Goal: Contribute content: Contribute content

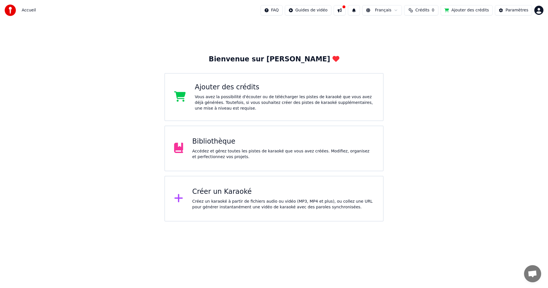
click at [275, 141] on div "Bibliothèque" at bounding box center [283, 141] width 182 height 9
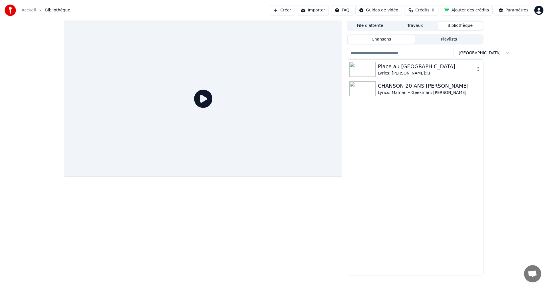
click at [395, 69] on div "Place au [GEOGRAPHIC_DATA]" at bounding box center [426, 67] width 97 height 8
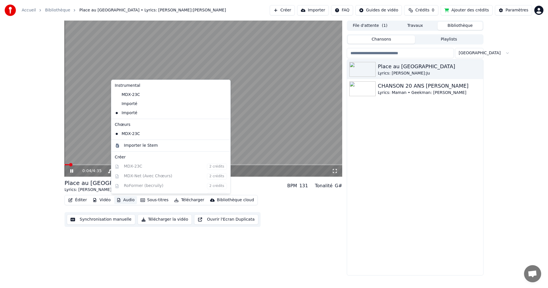
click at [125, 200] on button "Audio" at bounding box center [125, 200] width 23 height 8
click at [138, 145] on div "Importer le Stem" at bounding box center [141, 146] width 34 height 6
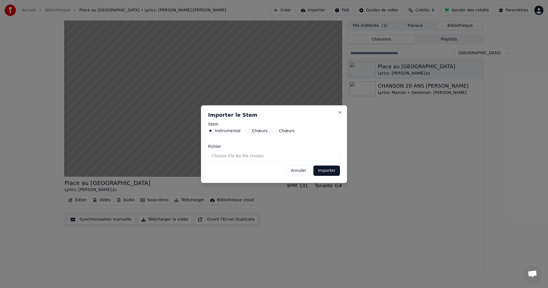
click at [299, 170] on button "Annuler" at bounding box center [298, 171] width 25 height 10
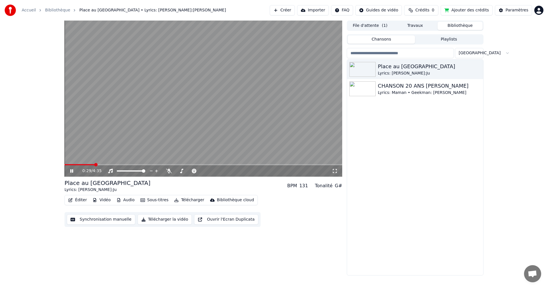
click at [69, 172] on div "0:29 / 4:35" at bounding box center [203, 171] width 273 height 6
click at [72, 172] on icon at bounding box center [71, 170] width 3 height 3
click at [123, 200] on button "Audio" at bounding box center [125, 200] width 23 height 8
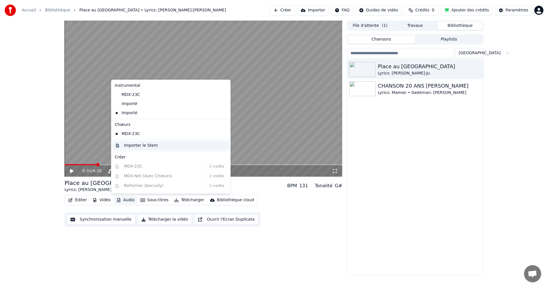
click at [127, 147] on div "Importer le Stem" at bounding box center [141, 146] width 34 height 6
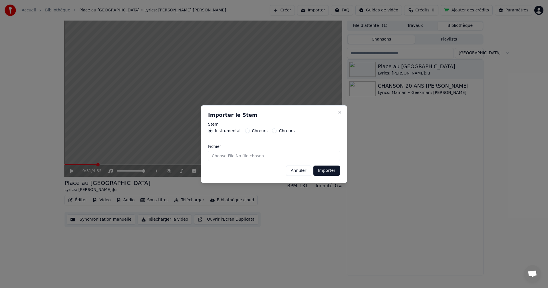
click at [256, 155] on input "Fichier" at bounding box center [274, 156] width 132 height 10
type input "**********"
click at [330, 171] on button "Importer" at bounding box center [327, 171] width 27 height 10
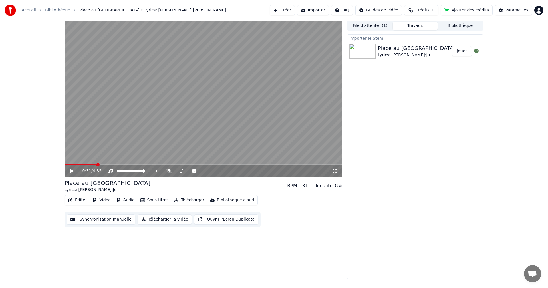
click at [130, 200] on button "Audio" at bounding box center [125, 200] width 23 height 8
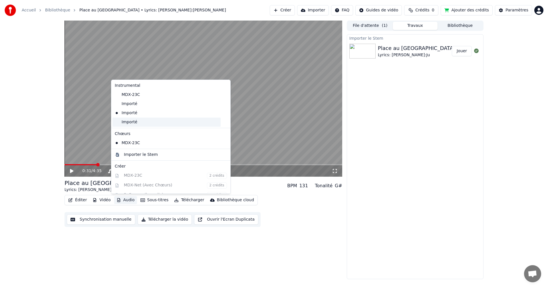
click at [126, 121] on div "Importé" at bounding box center [167, 122] width 108 height 9
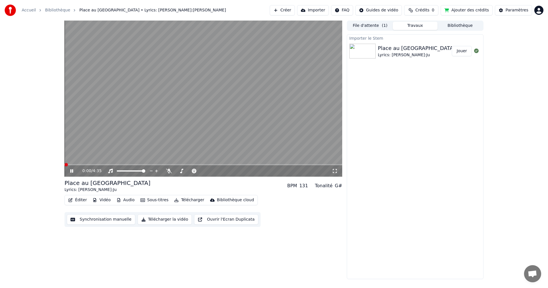
click at [65, 164] on span at bounding box center [66, 164] width 3 height 3
click at [77, 199] on button "Éditer" at bounding box center [77, 200] width 23 height 8
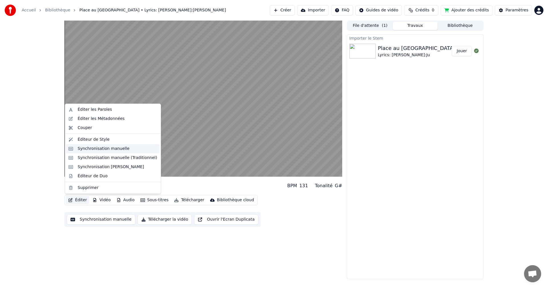
click at [106, 150] on div "Synchronisation manuelle" at bounding box center [104, 149] width 52 height 6
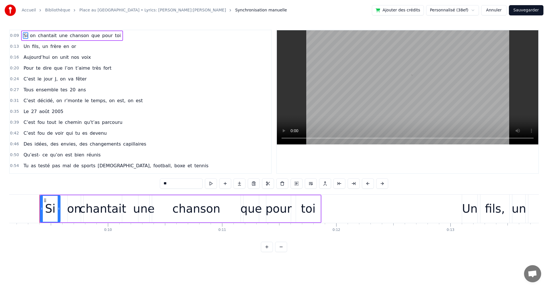
scroll to position [0, 1045]
click at [468, 9] on html "Accueil [GEOGRAPHIC_DATA] au [GEOGRAPHIC_DATA] • Lyrics: Maman • Geekman:Ju Syn…" at bounding box center [274, 130] width 548 height 261
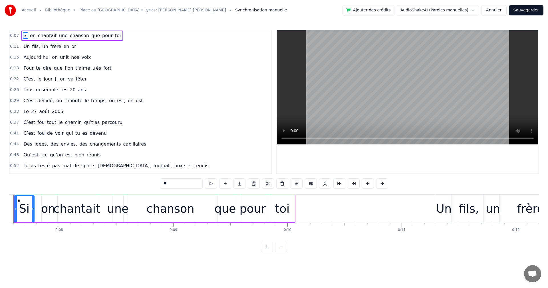
scroll to position [0, 840]
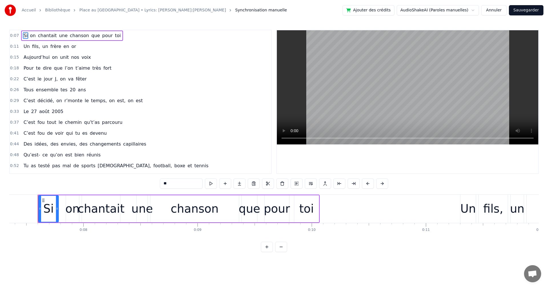
click at [132, 10] on link "Place au [GEOGRAPHIC_DATA] • Lyrics: [PERSON_NAME]:[PERSON_NAME]" at bounding box center [152, 10] width 147 height 6
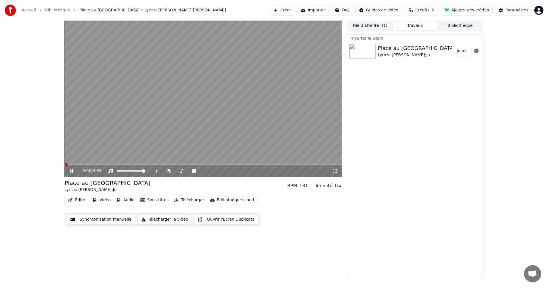
click at [65, 165] on span at bounding box center [66, 164] width 3 height 3
click at [71, 171] on icon at bounding box center [71, 170] width 3 height 3
click at [80, 200] on button "Éditer" at bounding box center [77, 200] width 23 height 8
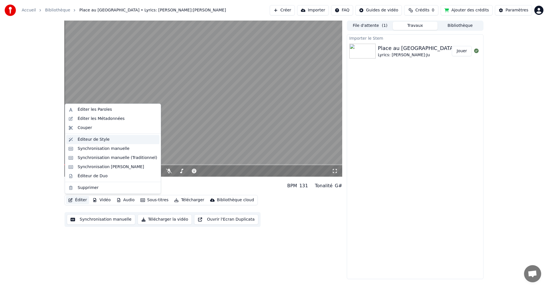
click at [98, 137] on div "Éditeur de Style" at bounding box center [94, 140] width 32 height 6
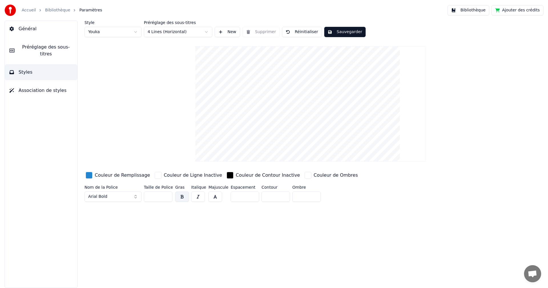
click at [45, 46] on span "Préréglage des sous-titres" at bounding box center [46, 51] width 54 height 14
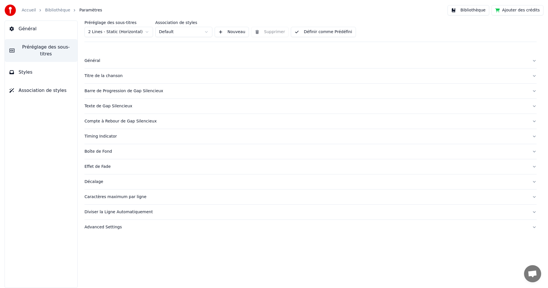
click at [103, 182] on div "Décalage" at bounding box center [306, 182] width 443 height 6
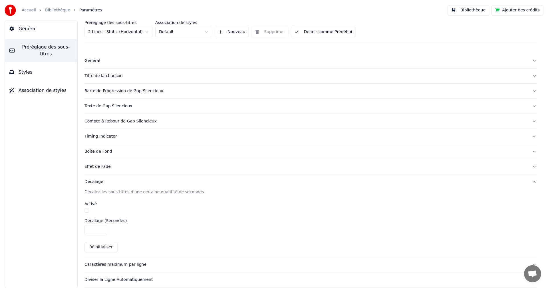
click at [88, 210] on button "button" at bounding box center [87, 210] width 5 height 5
click at [102, 227] on input "****" at bounding box center [96, 230] width 23 height 10
click at [102, 228] on input "*" at bounding box center [96, 230] width 23 height 10
click at [102, 228] on input "***" at bounding box center [96, 230] width 23 height 10
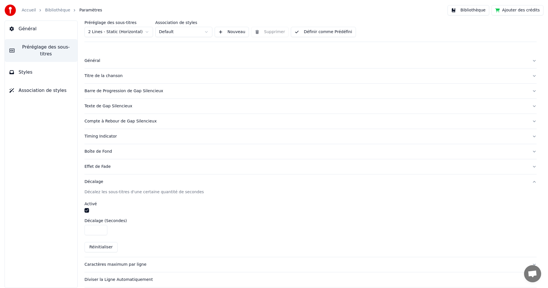
click at [102, 228] on input "***" at bounding box center [96, 230] width 23 height 10
type input "***"
click at [102, 228] on input "***" at bounding box center [96, 230] width 23 height 10
click at [186, 223] on div "Décalage (Secondes) ***" at bounding box center [311, 227] width 452 height 17
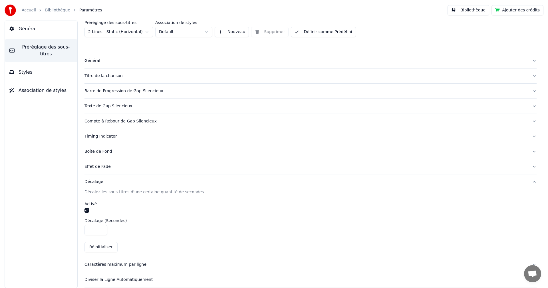
click at [54, 9] on link "Bibliothèque" at bounding box center [57, 10] width 25 height 6
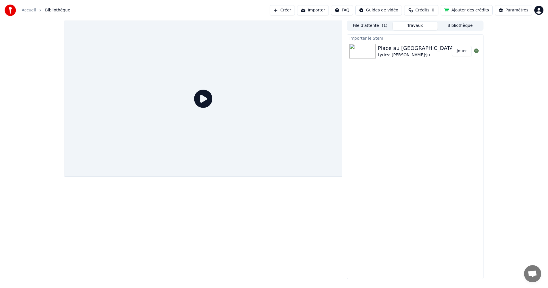
click at [202, 102] on icon at bounding box center [203, 99] width 18 height 18
click at [398, 51] on div "Place au [GEOGRAPHIC_DATA]" at bounding box center [416, 48] width 77 height 8
click at [455, 50] on button "Jouer" at bounding box center [462, 51] width 20 height 10
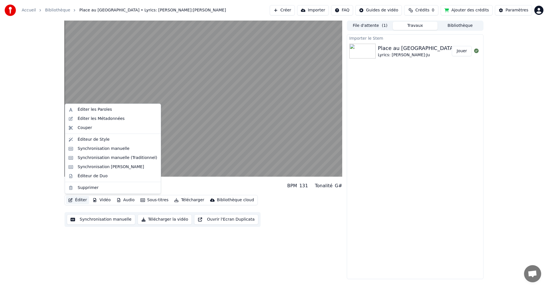
click at [81, 200] on button "Éditer" at bounding box center [77, 200] width 23 height 8
click at [89, 142] on div "Éditeur de Style" at bounding box center [94, 140] width 32 height 6
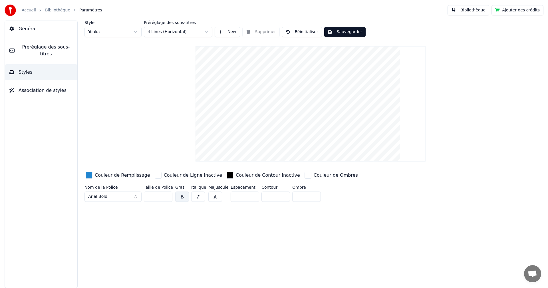
click at [35, 50] on span "Préréglage des sous-titres" at bounding box center [46, 51] width 54 height 14
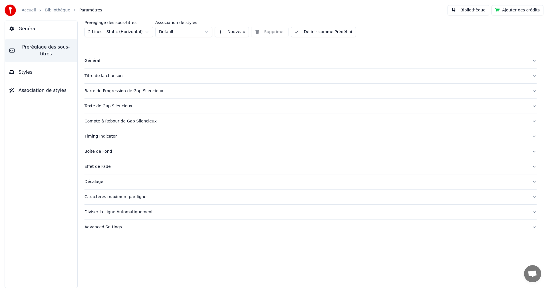
click at [139, 33] on html "Accueil Bibliothèque Paramètres Bibliothèque Ajouter des crédits Général Prérég…" at bounding box center [274, 144] width 548 height 288
click at [99, 184] on div "Décalage" at bounding box center [306, 182] width 443 height 6
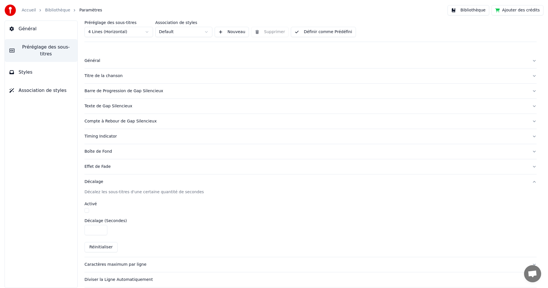
click at [87, 209] on button "button" at bounding box center [87, 210] width 5 height 5
click at [102, 227] on input "*" at bounding box center [96, 230] width 23 height 10
click at [102, 227] on input "***" at bounding box center [96, 230] width 23 height 10
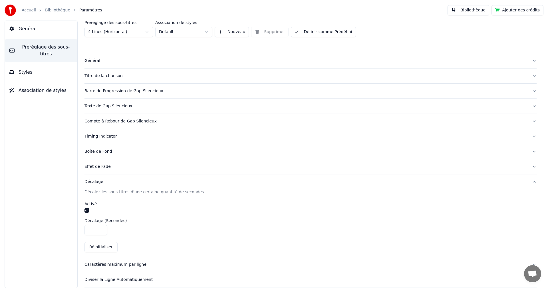
click at [102, 227] on input "***" at bounding box center [96, 230] width 23 height 10
type input "***"
click at [102, 227] on input "***" at bounding box center [96, 230] width 23 height 10
click at [54, 9] on link "Bibliothèque" at bounding box center [57, 10] width 25 height 6
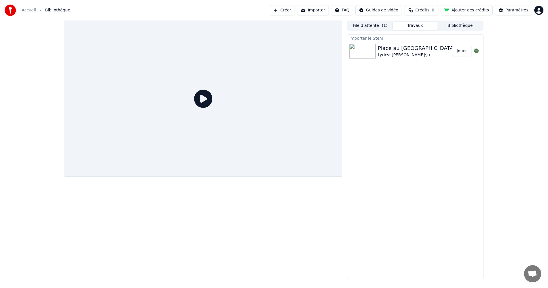
click at [458, 53] on button "Jouer" at bounding box center [462, 51] width 20 height 10
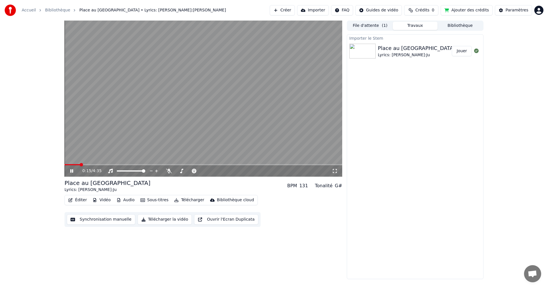
click at [77, 200] on button "Éditer" at bounding box center [77, 200] width 23 height 8
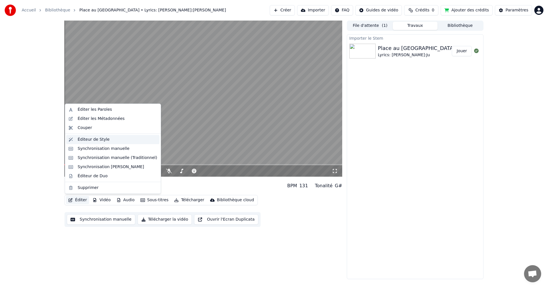
click at [85, 141] on div "Éditeur de Style" at bounding box center [94, 140] width 32 height 6
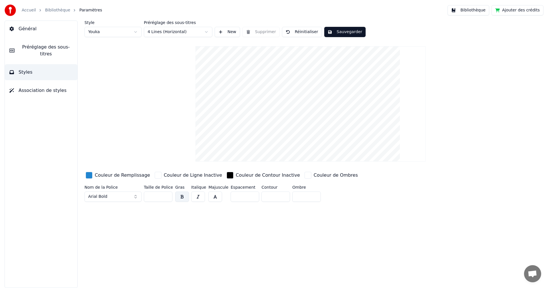
click at [37, 49] on span "Préréglage des sous-titres" at bounding box center [46, 51] width 54 height 14
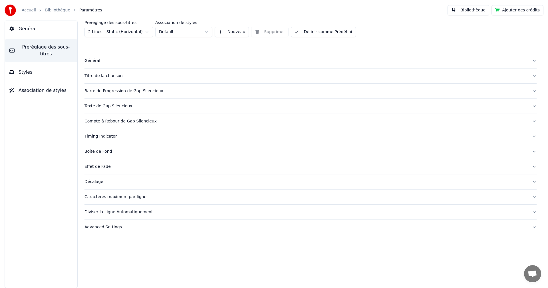
click at [111, 32] on html "Accueil Bibliothèque Paramètres Bibliothèque Ajouter des crédits Général Prérég…" at bounding box center [274, 144] width 548 height 288
click at [99, 181] on div "Décalage" at bounding box center [306, 182] width 443 height 6
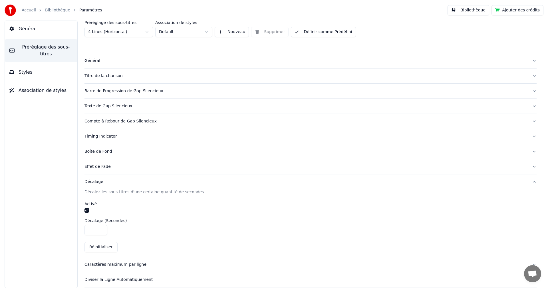
click at [101, 231] on input "***" at bounding box center [96, 230] width 23 height 10
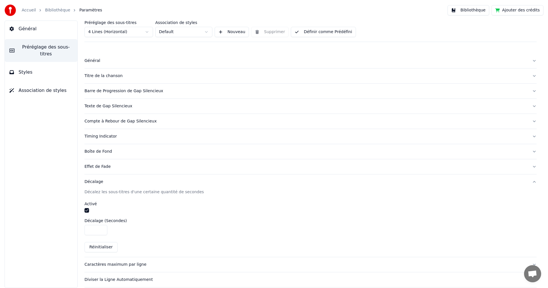
click at [101, 231] on input "*" at bounding box center [96, 230] width 23 height 10
click at [101, 231] on input "****" at bounding box center [96, 230] width 23 height 10
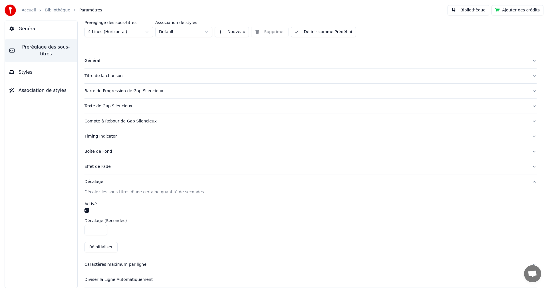
click at [101, 231] on input "****" at bounding box center [96, 230] width 23 height 10
type input "****"
click at [101, 231] on input "****" at bounding box center [96, 230] width 23 height 10
click at [58, 11] on link "Bibliothèque" at bounding box center [57, 10] width 25 height 6
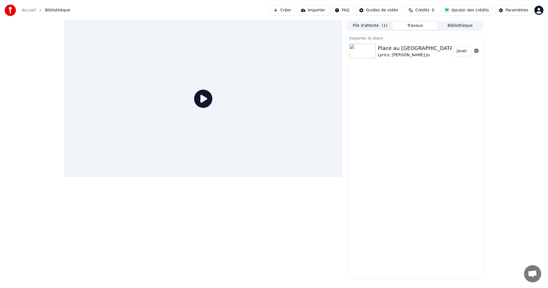
click at [201, 100] on icon at bounding box center [203, 99] width 18 height 18
click at [202, 101] on icon at bounding box center [203, 99] width 18 height 18
click at [463, 50] on button "Jouer" at bounding box center [462, 51] width 20 height 10
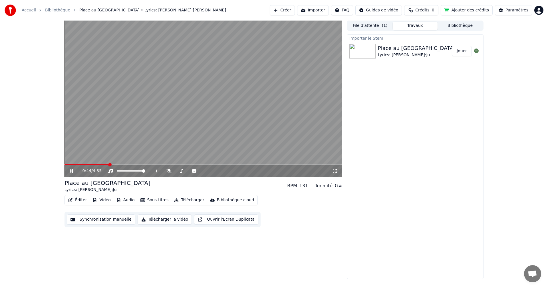
click at [78, 200] on button "Éditer" at bounding box center [77, 200] width 23 height 8
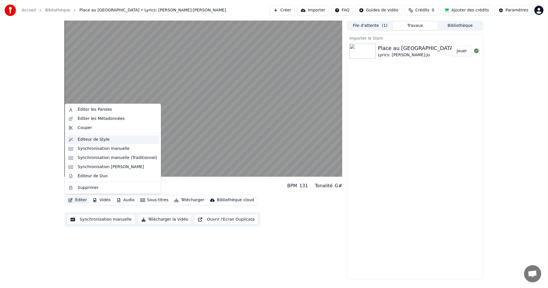
click at [92, 141] on div "Éditeur de Style" at bounding box center [94, 140] width 32 height 6
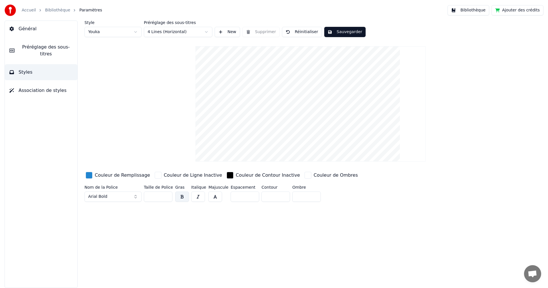
click at [42, 46] on span "Préréglage des sous-titres" at bounding box center [46, 51] width 54 height 14
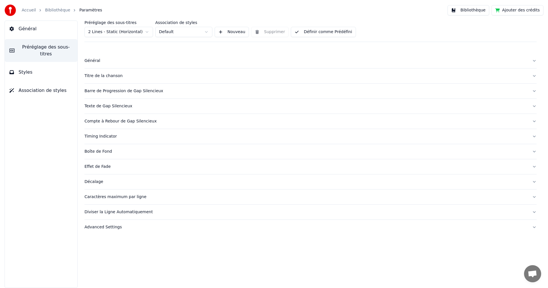
click at [108, 136] on div "Timing Indicator" at bounding box center [306, 137] width 443 height 6
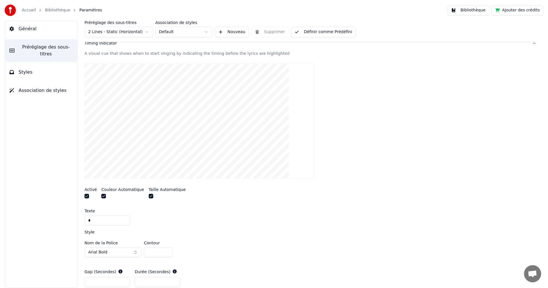
scroll to position [86, 0]
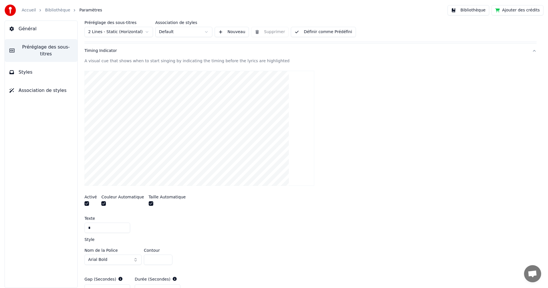
click at [144, 30] on html "Accueil Bibliothèque Paramètres Bibliothèque Ajouter des crédits Général Prérég…" at bounding box center [274, 144] width 548 height 288
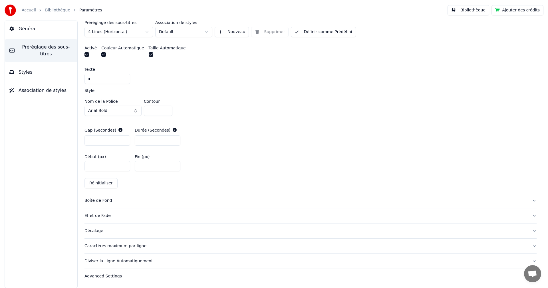
click at [87, 230] on div "Décalage" at bounding box center [306, 231] width 443 height 6
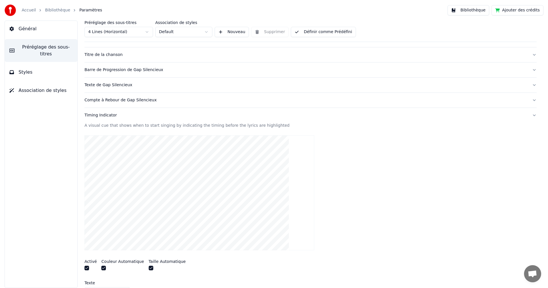
scroll to position [19, 0]
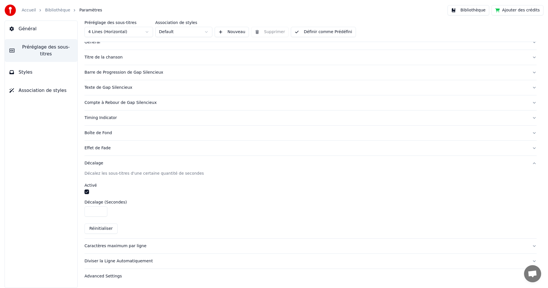
click at [87, 194] on button "button" at bounding box center [87, 192] width 5 height 5
click at [55, 10] on link "Bibliothèque" at bounding box center [57, 10] width 25 height 6
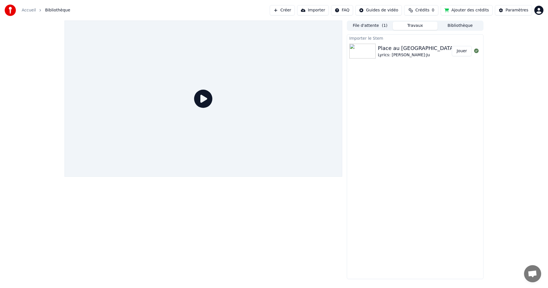
click at [460, 49] on button "Jouer" at bounding box center [462, 51] width 20 height 10
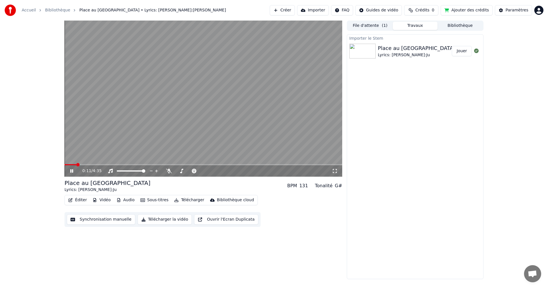
click at [72, 173] on icon at bounding box center [75, 171] width 13 height 5
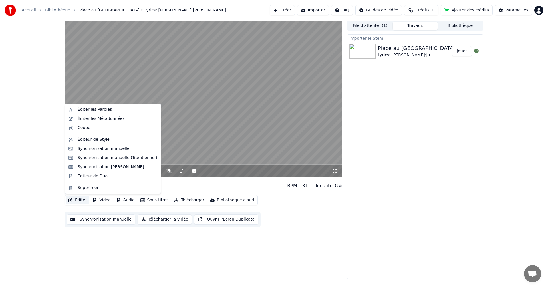
click at [82, 200] on button "Éditer" at bounding box center [77, 200] width 23 height 8
click at [117, 149] on div "Synchronisation manuelle" at bounding box center [104, 149] width 52 height 6
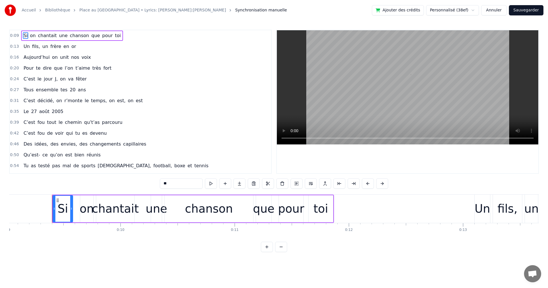
scroll to position [0, 1045]
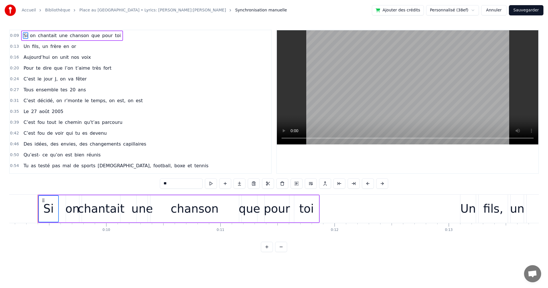
click at [64, 71] on span "l’on" at bounding box center [68, 68] width 9 height 7
click at [55, 47] on span "frère" at bounding box center [56, 46] width 12 height 7
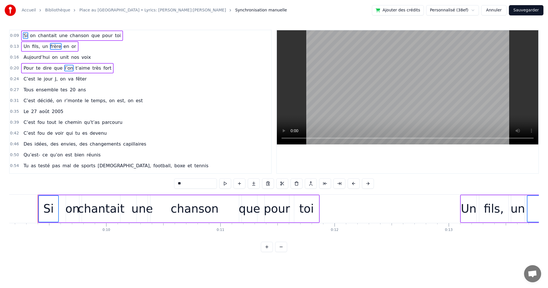
click at [54, 54] on div "[DATE] on unit nos voix" at bounding box center [57, 57] width 72 height 10
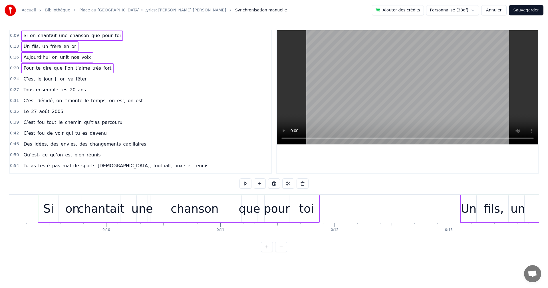
click at [49, 83] on div "C’est le jour J, on va fêter" at bounding box center [55, 79] width 68 height 10
click at [45, 93] on div "Tous ensemble tes 20 ans" at bounding box center [54, 90] width 67 height 10
drag, startPoint x: 44, startPoint y: 101, endPoint x: 44, endPoint y: 110, distance: 8.6
click at [44, 101] on span "décidé," at bounding box center [46, 100] width 18 height 7
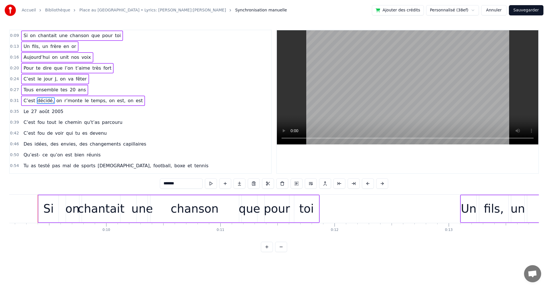
click at [43, 113] on span "août" at bounding box center [44, 111] width 11 height 7
click at [47, 125] on span "tout" at bounding box center [52, 122] width 10 height 7
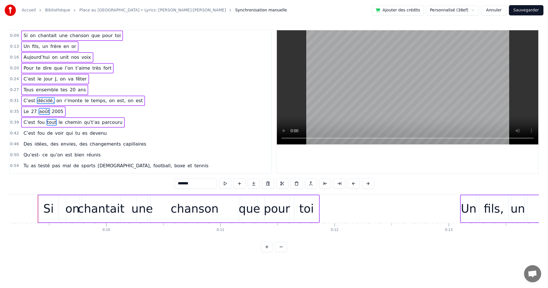
click at [47, 133] on span "de" at bounding box center [50, 133] width 7 height 7
click at [45, 144] on div "Des idées, des envies, des changements capillaires" at bounding box center [84, 144] width 127 height 10
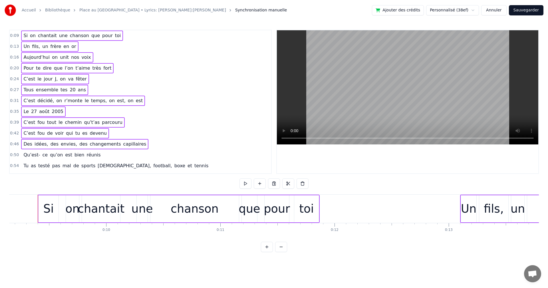
click at [49, 157] on span "qu’on" at bounding box center [56, 155] width 14 height 7
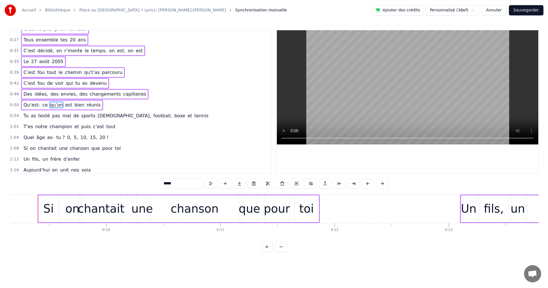
scroll to position [53, 0]
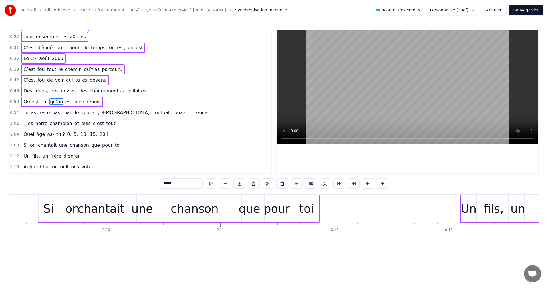
click at [60, 137] on div "Quel âge as- tu ? 0, 5, 10, 15, 20 !" at bounding box center [66, 134] width 90 height 10
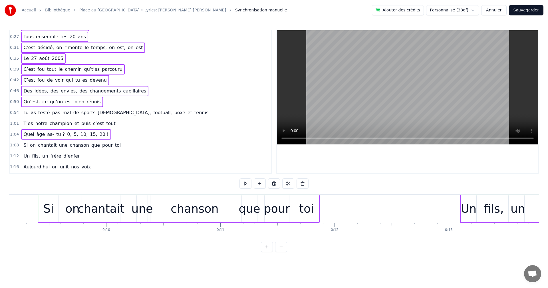
click at [62, 121] on span "champion" at bounding box center [61, 123] width 24 height 7
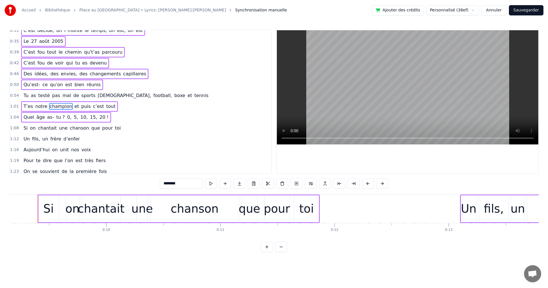
scroll to position [75, 0]
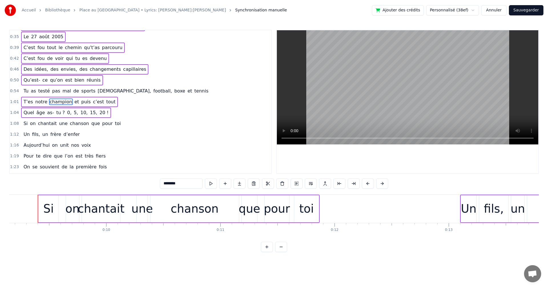
click at [62, 92] on span "mal" at bounding box center [67, 91] width 10 height 7
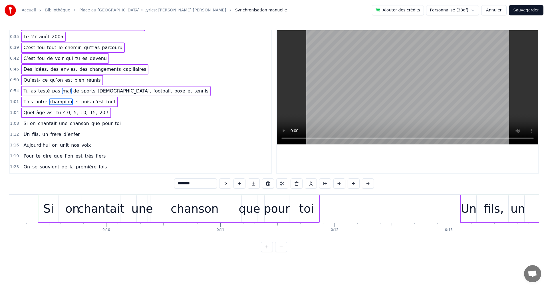
click at [59, 124] on span "une" at bounding box center [64, 123] width 10 height 7
click at [53, 134] on span "frère" at bounding box center [56, 134] width 12 height 7
click at [52, 143] on span "on" at bounding box center [54, 145] width 7 height 7
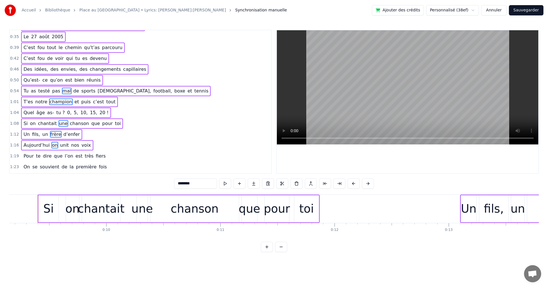
click at [51, 162] on div "0:09 Si on chantait une chanson que pour toi 0:13 Un fils, un frère en or 0:16 …" at bounding box center [140, 102] width 263 height 144
click at [53, 159] on span "que" at bounding box center [58, 156] width 10 height 7
drag, startPoint x: 52, startPoint y: 166, endPoint x: 55, endPoint y: 171, distance: 6.3
click at [52, 167] on span "souvient" at bounding box center [49, 167] width 21 height 7
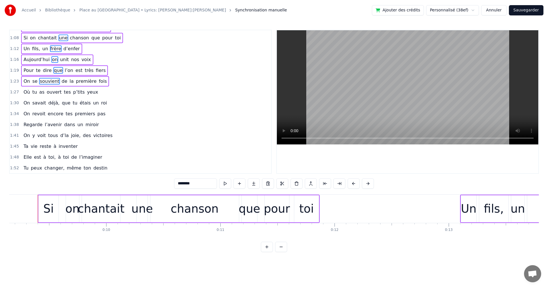
click at [63, 93] on span "tes" at bounding box center [67, 92] width 8 height 7
click at [79, 103] on span "étais" at bounding box center [85, 103] width 12 height 7
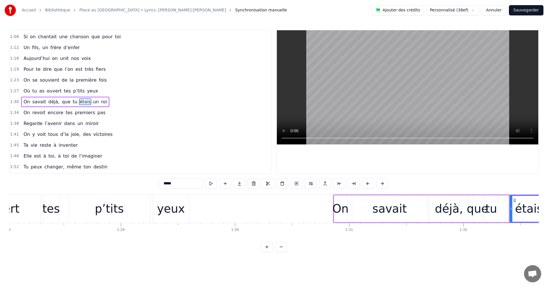
scroll to position [0, 10527]
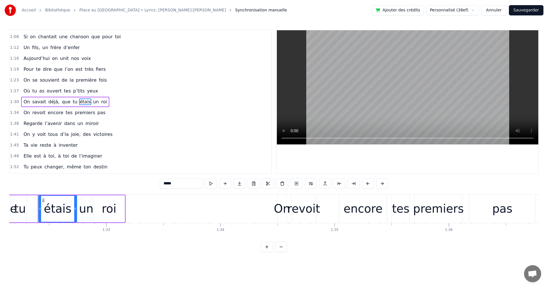
click at [64, 126] on span "dans" at bounding box center [70, 123] width 12 height 7
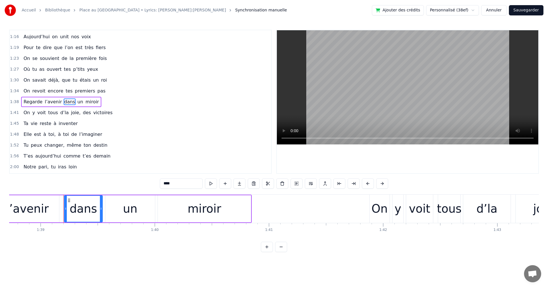
scroll to position [0, 11304]
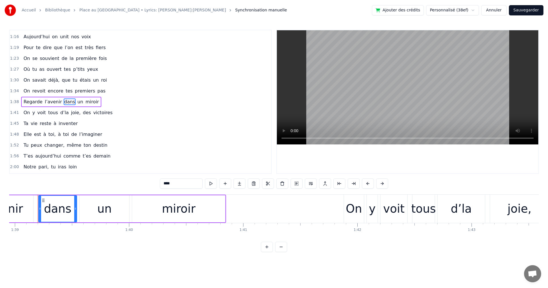
drag, startPoint x: 119, startPoint y: 150, endPoint x: 40, endPoint y: 55, distance: 122.7
click at [40, 55] on div "0:09 Si on chantait une chanson que pour toi 0:13 Un fils, un frère en or 0:16 …" at bounding box center [140, 102] width 263 height 144
click at [47, 58] on span "souvient" at bounding box center [49, 58] width 21 height 7
type input "********"
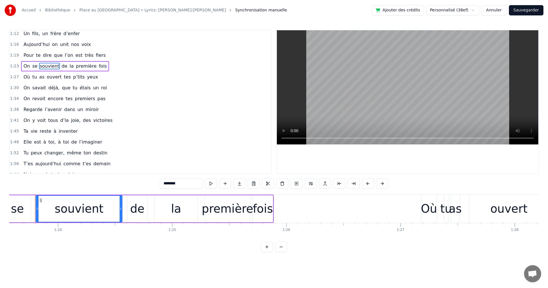
scroll to position [0, 9544]
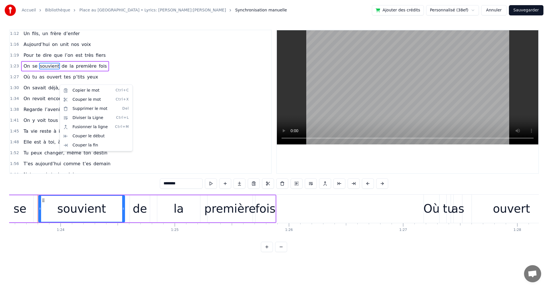
click at [160, 99] on html "Accueil [GEOGRAPHIC_DATA] au [GEOGRAPHIC_DATA] • Lyrics: Maman • Geekman:Ju Syn…" at bounding box center [274, 130] width 548 height 261
click at [108, 78] on div "1:27 Où tu as ouvert tes p’tits yeux" at bounding box center [141, 77] width 262 height 11
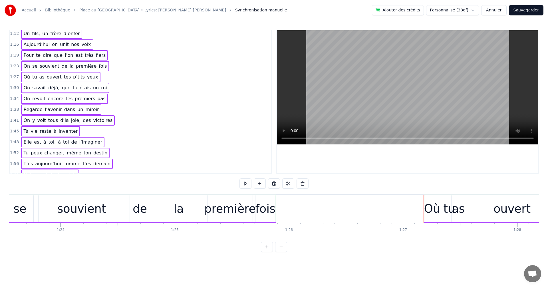
click at [48, 120] on span "tous" at bounding box center [53, 120] width 11 height 7
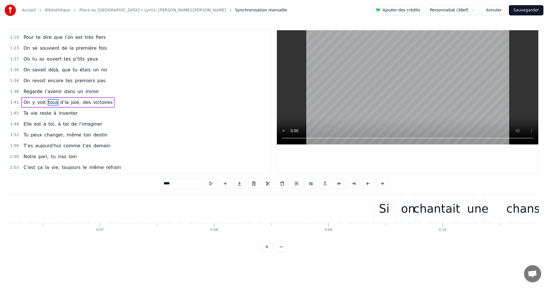
scroll to position [0, 796]
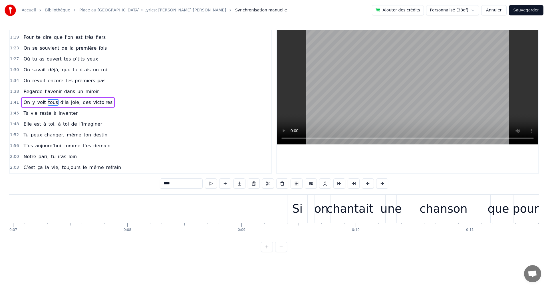
click at [101, 95] on div "1:38 Regarde l’avenir dans un miroir" at bounding box center [141, 91] width 262 height 11
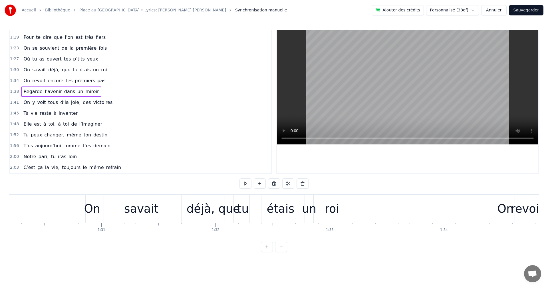
scroll to position [0, 11189]
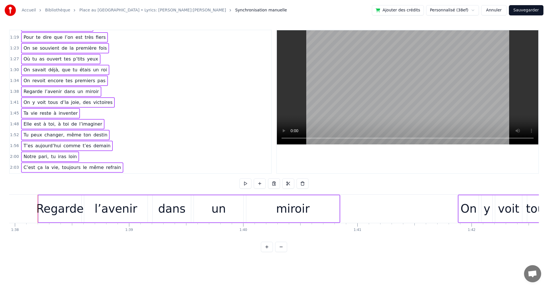
click at [33, 123] on span "est" at bounding box center [37, 124] width 8 height 7
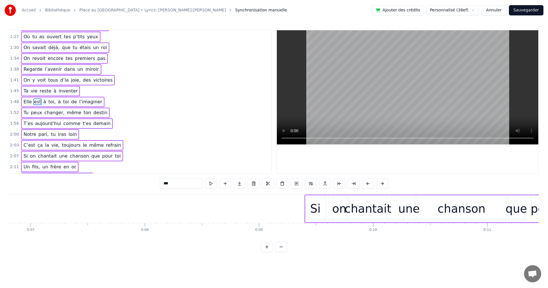
scroll to position [0, 761]
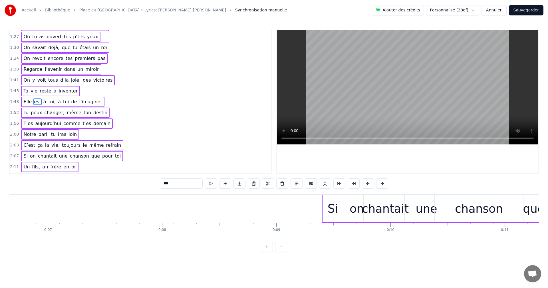
click at [474, 9] on html "Accueil [GEOGRAPHIC_DATA] au [GEOGRAPHIC_DATA] • Lyrics: Maman • Geekman:Ju Syn…" at bounding box center [274, 130] width 548 height 261
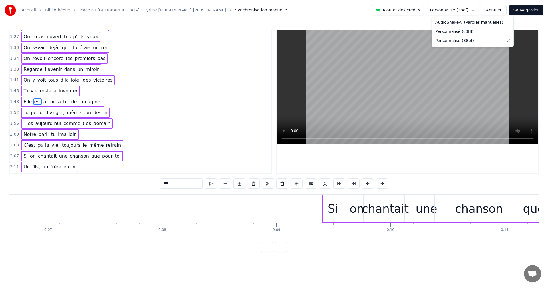
click at [368, 184] on html "Accueil [GEOGRAPHIC_DATA] au [GEOGRAPHIC_DATA] • Lyrics: Maman • Geekman:Ju Syn…" at bounding box center [274, 130] width 548 height 261
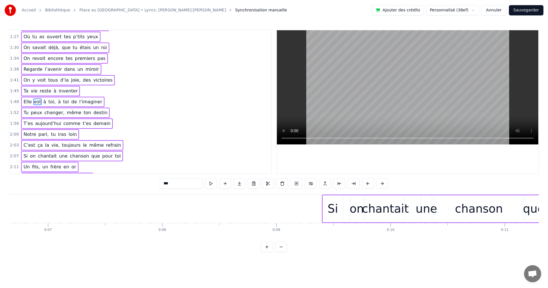
click at [368, 184] on button at bounding box center [368, 183] width 12 height 10
click at [368, 184] on div "***" at bounding box center [274, 183] width 243 height 10
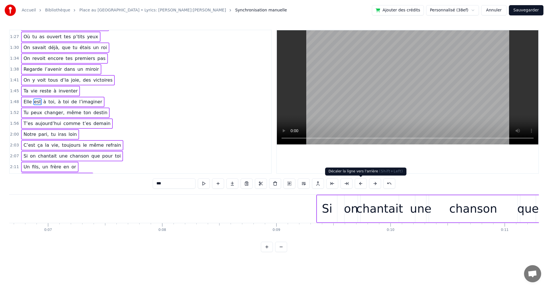
click at [361, 184] on button at bounding box center [361, 183] width 12 height 10
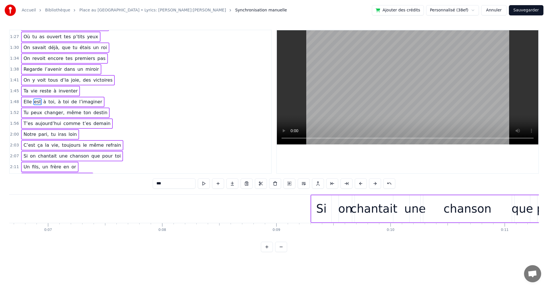
click at [361, 184] on button at bounding box center [361, 183] width 12 height 10
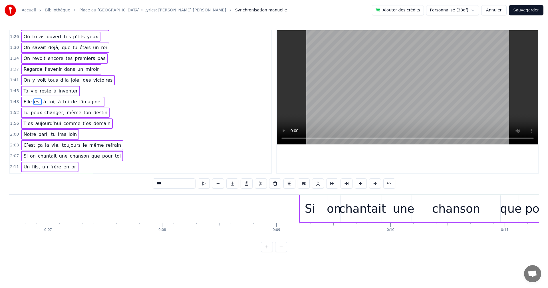
click at [361, 184] on button at bounding box center [361, 183] width 12 height 10
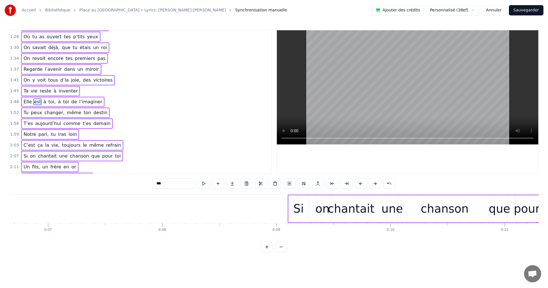
click at [361, 184] on button at bounding box center [361, 183] width 12 height 10
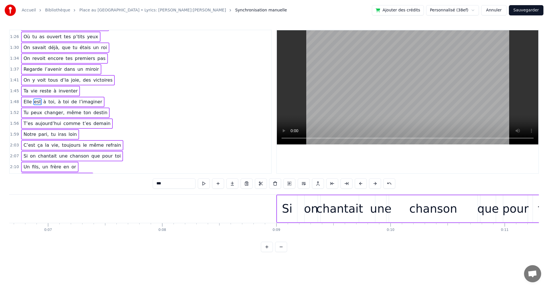
click at [361, 184] on button at bounding box center [361, 183] width 12 height 10
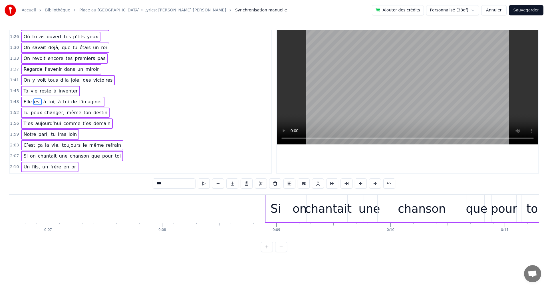
click at [361, 184] on button at bounding box center [361, 183] width 12 height 10
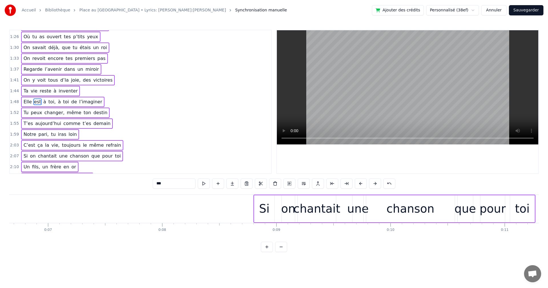
click at [361, 184] on button at bounding box center [361, 183] width 12 height 10
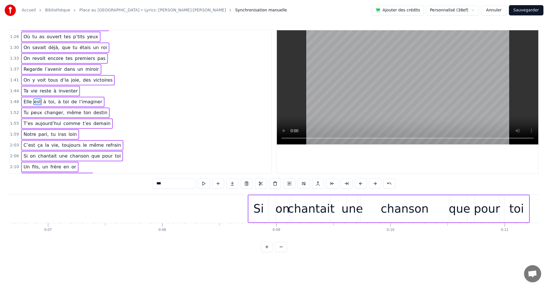
click at [361, 184] on button at bounding box center [361, 183] width 12 height 10
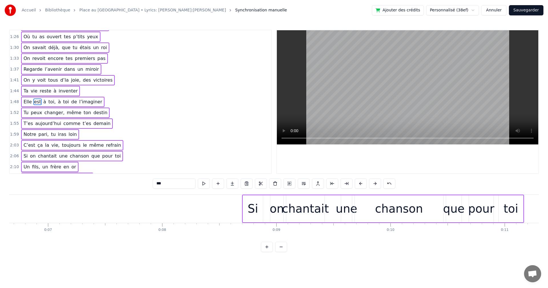
click at [138, 10] on link "Place au [GEOGRAPHIC_DATA] • Lyrics: [PERSON_NAME]:[PERSON_NAME]" at bounding box center [152, 10] width 147 height 6
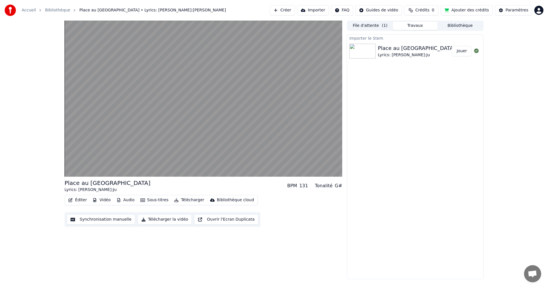
click at [79, 198] on button "Éditer" at bounding box center [77, 200] width 23 height 8
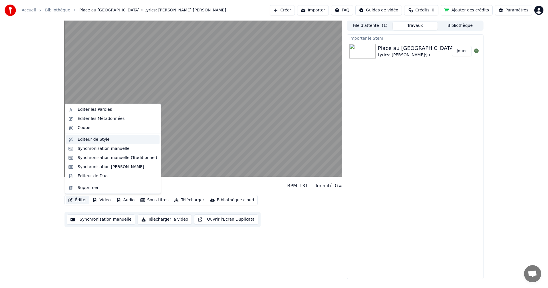
click at [88, 138] on div "Éditeur de Style" at bounding box center [94, 140] width 32 height 6
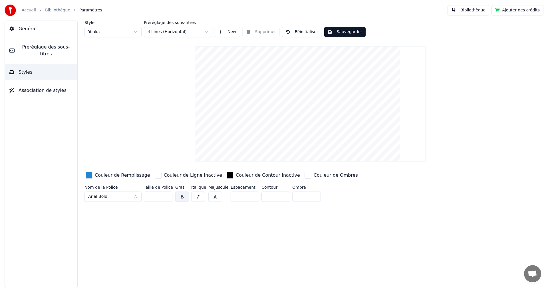
click at [55, 9] on link "Bibliothèque" at bounding box center [57, 10] width 25 height 6
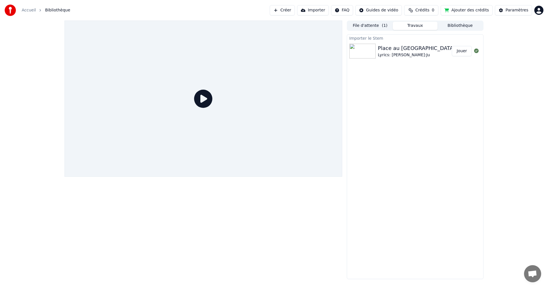
click at [460, 53] on button "Jouer" at bounding box center [462, 51] width 20 height 10
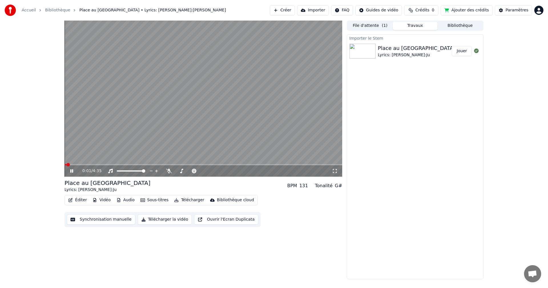
click at [75, 198] on button "Éditer" at bounding box center [77, 200] width 23 height 8
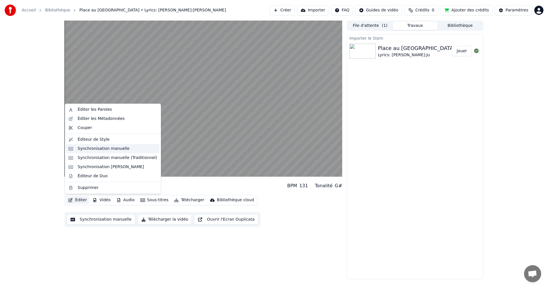
click at [94, 151] on div "Synchronisation manuelle" at bounding box center [104, 149] width 52 height 6
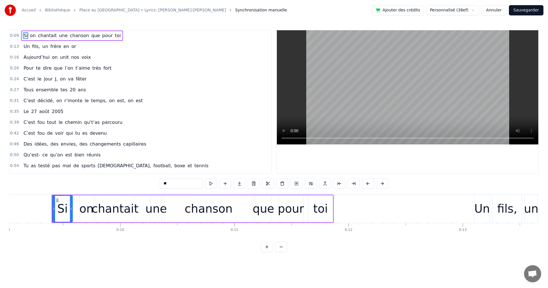
scroll to position [0, 1045]
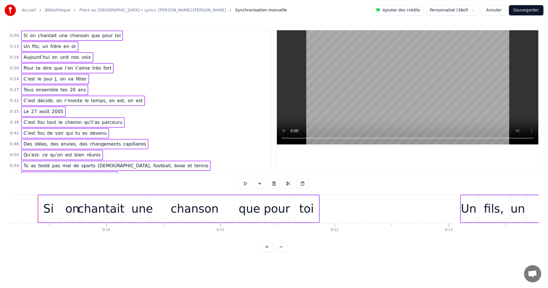
click at [24, 38] on span "Si" at bounding box center [25, 35] width 5 height 7
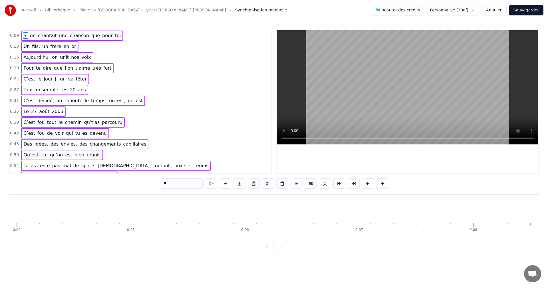
scroll to position [0, 847]
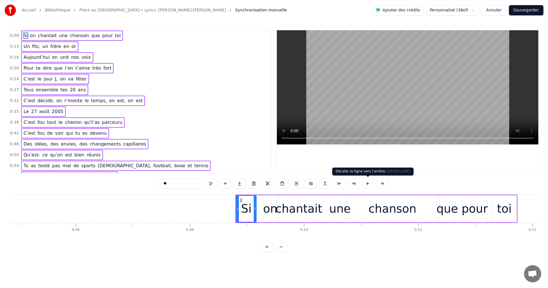
click at [366, 184] on button at bounding box center [368, 183] width 12 height 10
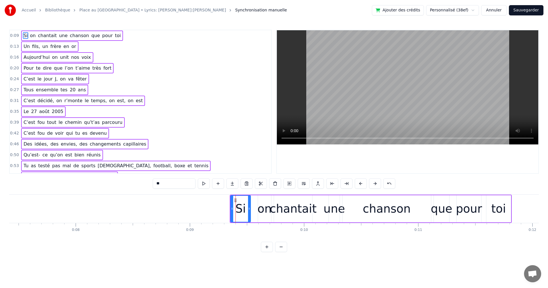
click at [366, 184] on button at bounding box center [361, 183] width 12 height 10
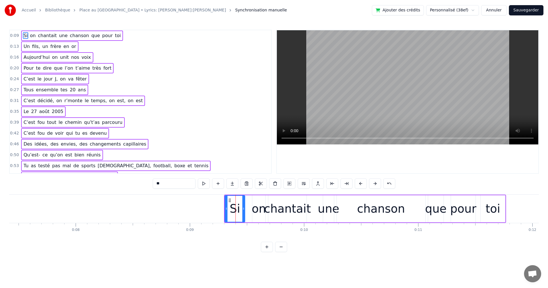
click at [366, 184] on button at bounding box center [361, 183] width 12 height 10
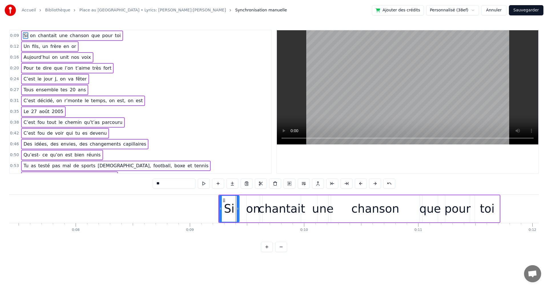
click at [366, 184] on button at bounding box center [361, 183] width 12 height 10
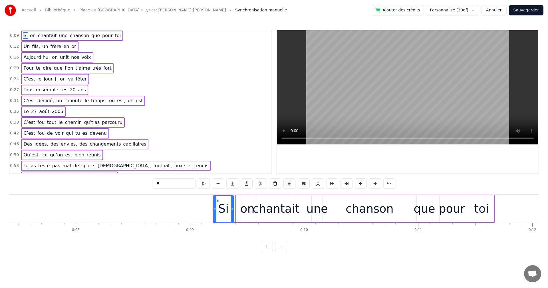
click at [366, 184] on button at bounding box center [361, 183] width 12 height 10
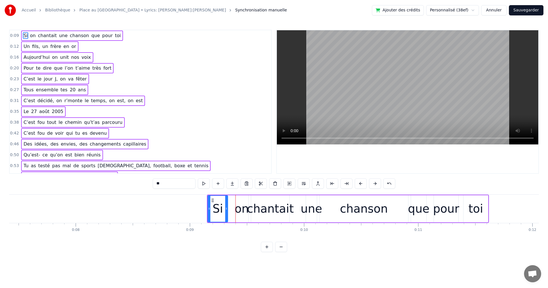
click at [366, 184] on button at bounding box center [361, 183] width 12 height 10
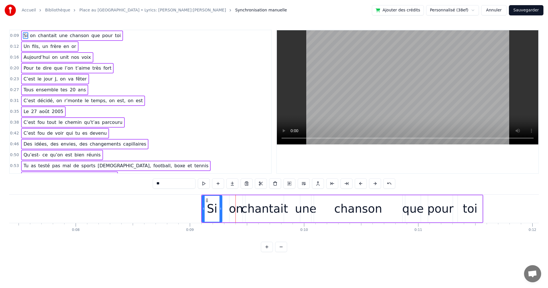
click at [366, 184] on button at bounding box center [361, 183] width 12 height 10
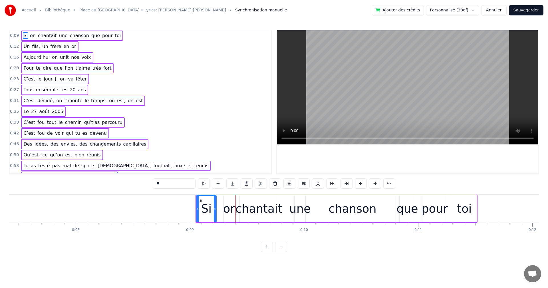
click at [366, 184] on button at bounding box center [361, 183] width 12 height 10
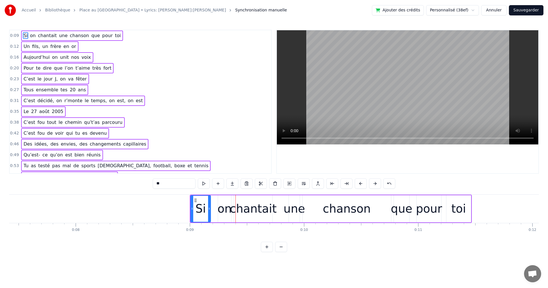
click at [367, 184] on div "**" at bounding box center [274, 183] width 243 height 10
click at [364, 184] on button at bounding box center [361, 183] width 12 height 10
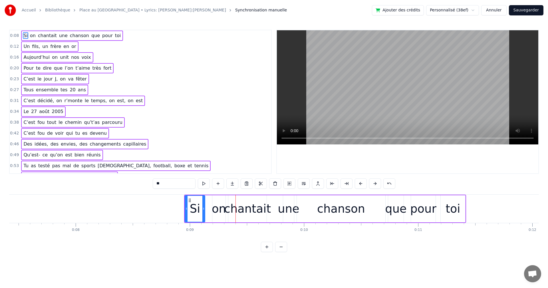
click at [364, 184] on button at bounding box center [361, 183] width 12 height 10
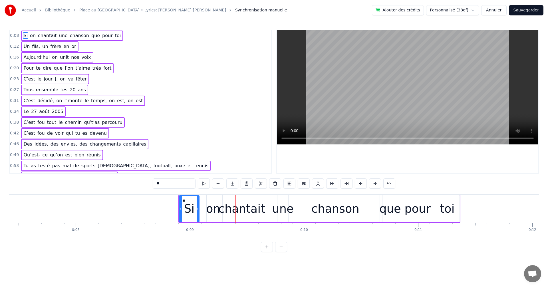
click at [122, 9] on link "Place au [GEOGRAPHIC_DATA] • Lyrics: [PERSON_NAME]:[PERSON_NAME]" at bounding box center [152, 10] width 147 height 6
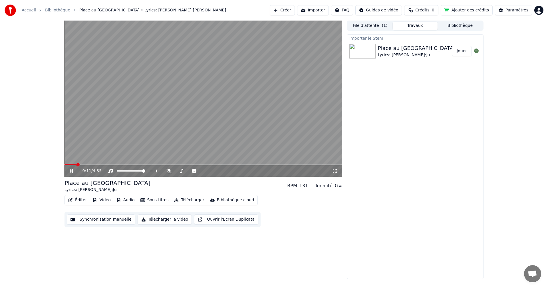
click at [79, 198] on button "Éditer" at bounding box center [77, 200] width 23 height 8
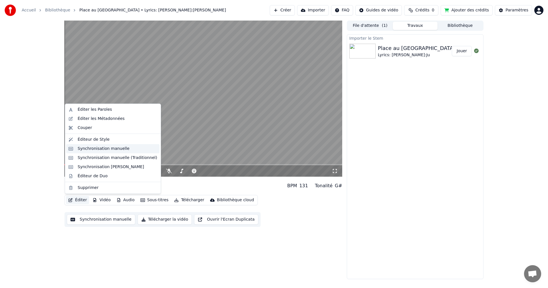
click at [114, 150] on div "Synchronisation manuelle" at bounding box center [104, 149] width 52 height 6
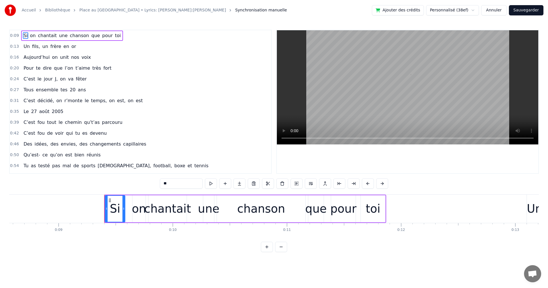
scroll to position [0, 1045]
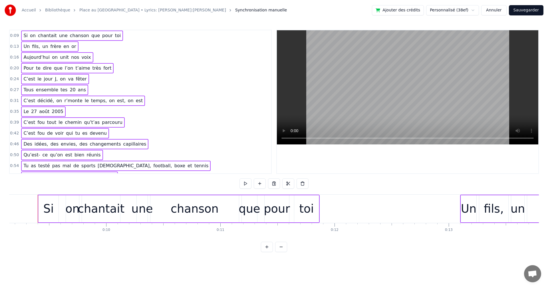
click at [53, 209] on div "Si" at bounding box center [49, 208] width 20 height 27
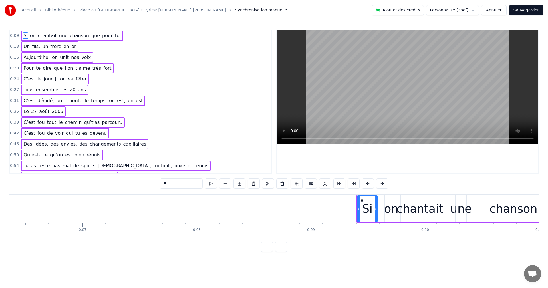
scroll to position [0, 761]
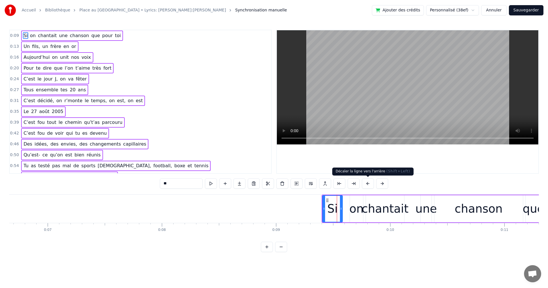
click at [367, 183] on button at bounding box center [368, 183] width 12 height 10
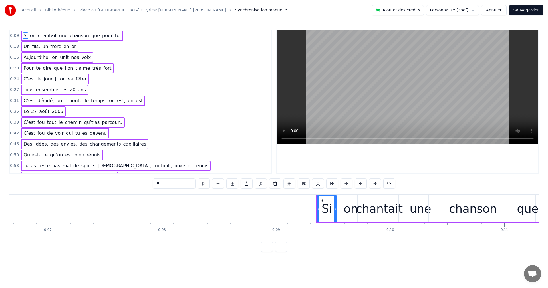
click at [367, 183] on button at bounding box center [361, 183] width 12 height 10
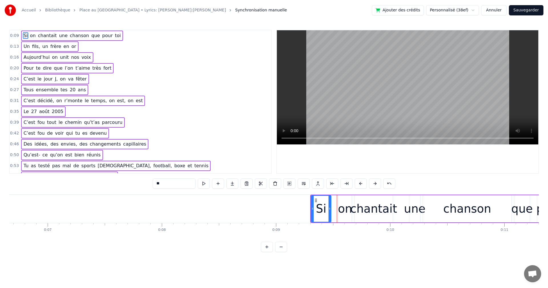
click at [367, 183] on button at bounding box center [361, 183] width 12 height 10
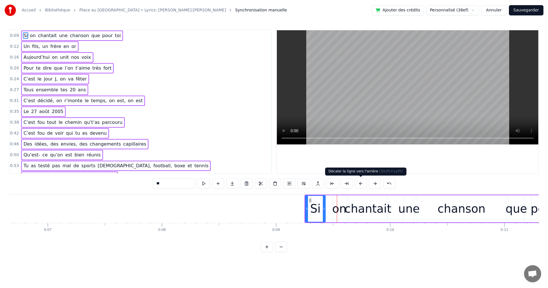
click at [362, 184] on button at bounding box center [361, 183] width 12 height 10
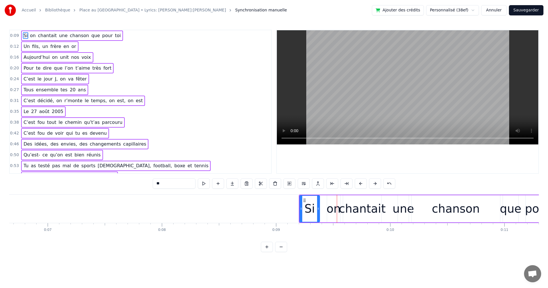
click at [362, 184] on button at bounding box center [361, 183] width 12 height 10
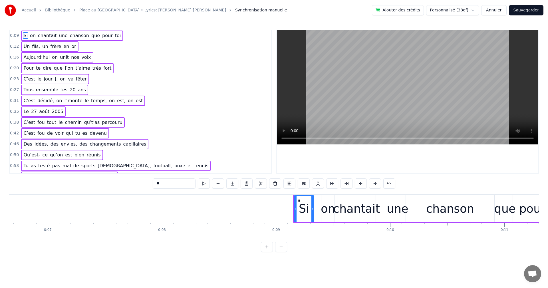
click at [361, 184] on button at bounding box center [361, 183] width 12 height 10
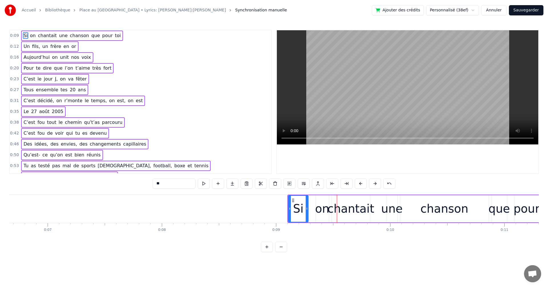
click at [361, 184] on button at bounding box center [361, 183] width 12 height 10
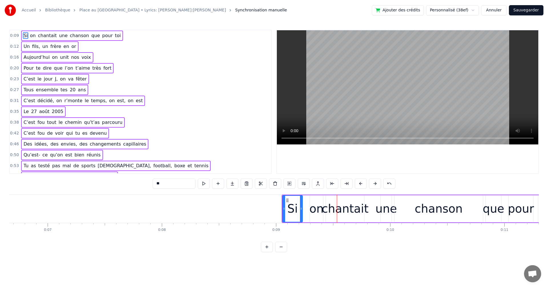
click at [361, 184] on button at bounding box center [361, 183] width 12 height 10
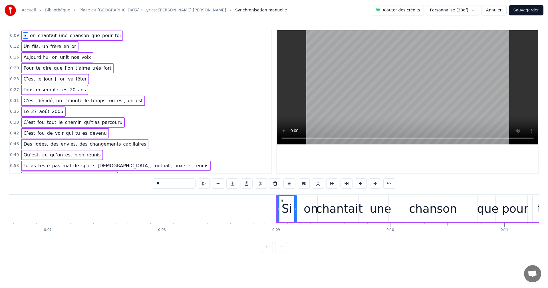
click at [361, 184] on button at bounding box center [361, 183] width 12 height 10
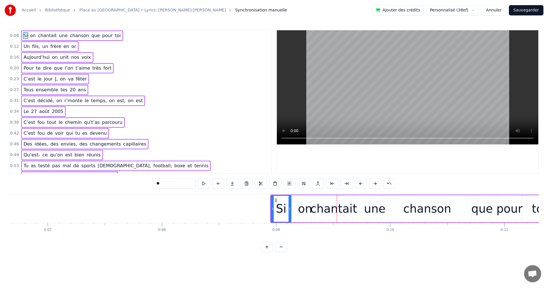
click at [361, 184] on button at bounding box center [361, 183] width 12 height 10
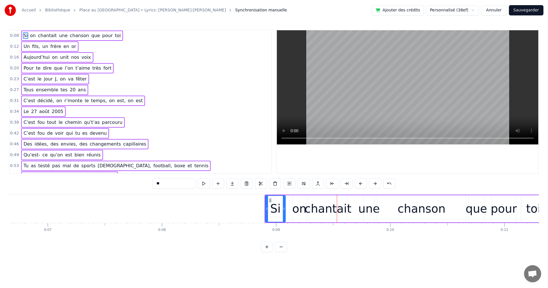
click at [361, 184] on button at bounding box center [361, 183] width 12 height 10
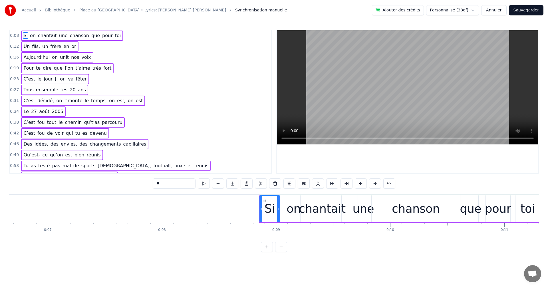
click at [535, 10] on button "Sauvegarder" at bounding box center [526, 10] width 35 height 10
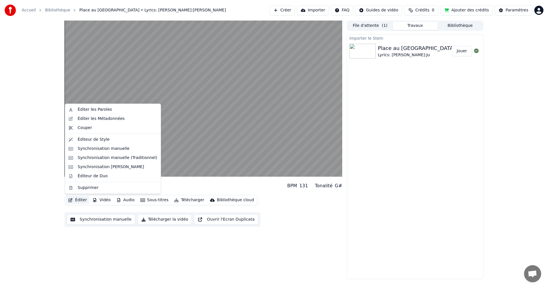
click at [80, 201] on button "Éditer" at bounding box center [77, 200] width 23 height 8
click at [95, 146] on div "Synchronisation manuelle" at bounding box center [104, 149] width 52 height 6
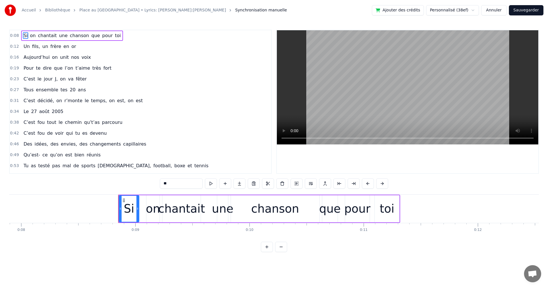
scroll to position [0, 982]
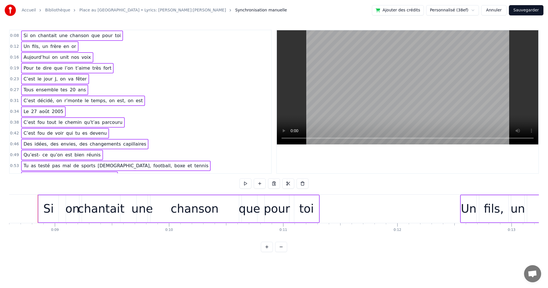
click at [54, 211] on div "Si" at bounding box center [49, 208] width 20 height 27
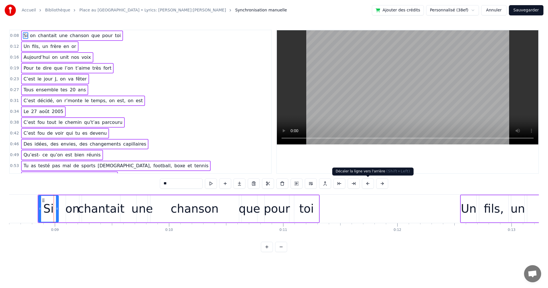
click at [366, 185] on button at bounding box center [368, 183] width 12 height 10
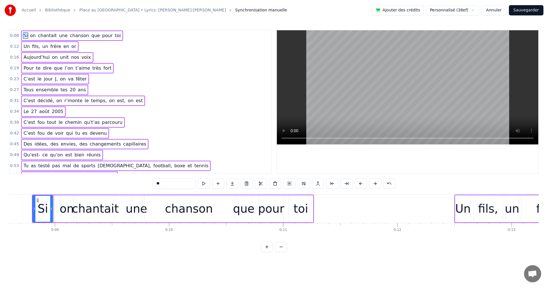
click at [366, 185] on button at bounding box center [361, 183] width 12 height 10
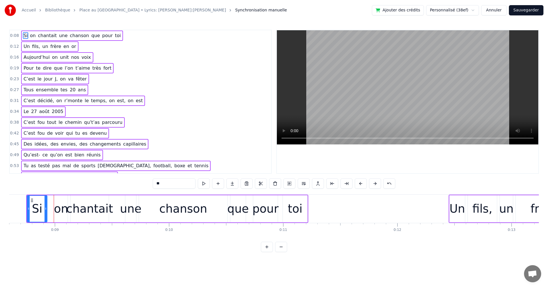
click at [366, 185] on button at bounding box center [361, 183] width 12 height 10
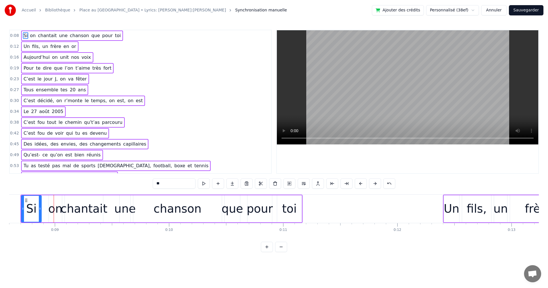
click at [366, 185] on button at bounding box center [361, 183] width 12 height 10
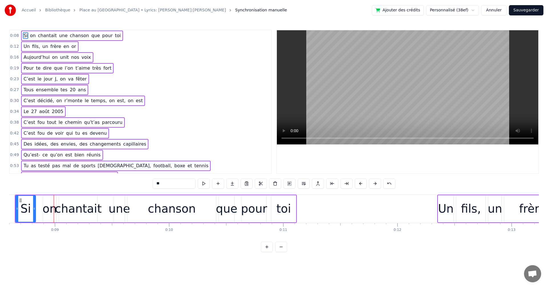
click at [529, 10] on button "Sauvegarder" at bounding box center [526, 10] width 35 height 10
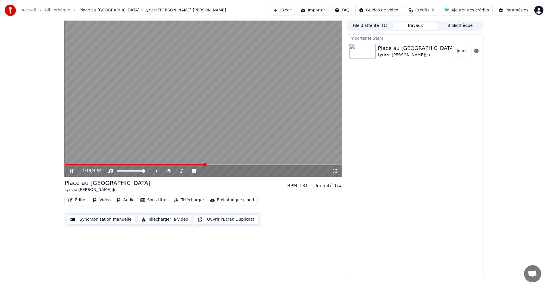
click at [158, 218] on button "Télécharger la vidéo" at bounding box center [165, 219] width 55 height 10
click at [73, 169] on div "2:51 / 4:35" at bounding box center [203, 171] width 273 height 6
click at [72, 172] on icon at bounding box center [75, 171] width 13 height 5
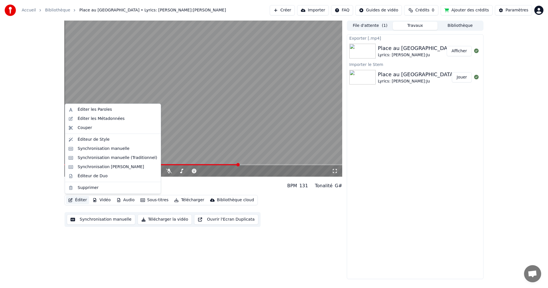
click at [81, 203] on button "Éditer" at bounding box center [77, 200] width 23 height 8
click at [327, 210] on div "Éditer Vidéo Audio Sous-titres Télécharger Bibliothèque cloud Synchronisation m…" at bounding box center [204, 211] width 278 height 32
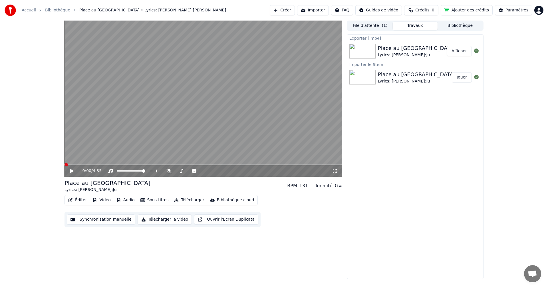
click at [65, 167] on span at bounding box center [66, 164] width 3 height 3
click at [72, 172] on icon at bounding box center [71, 171] width 3 height 4
click at [72, 172] on icon at bounding box center [75, 171] width 13 height 5
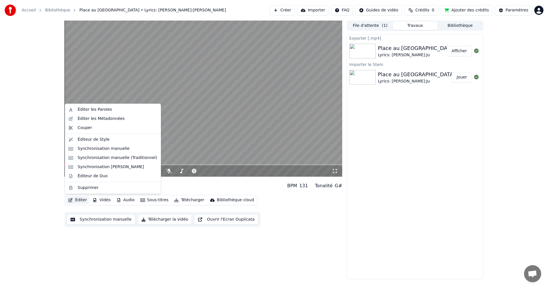
click at [81, 200] on button "Éditer" at bounding box center [77, 200] width 23 height 8
click at [90, 151] on div "Synchronisation manuelle" at bounding box center [104, 149] width 52 height 6
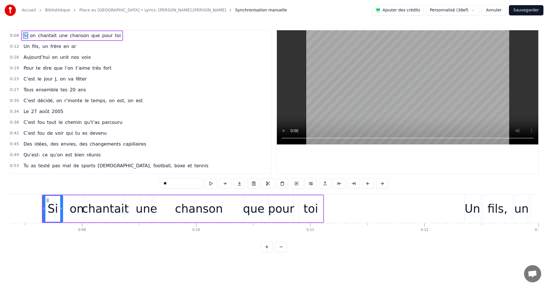
scroll to position [0, 960]
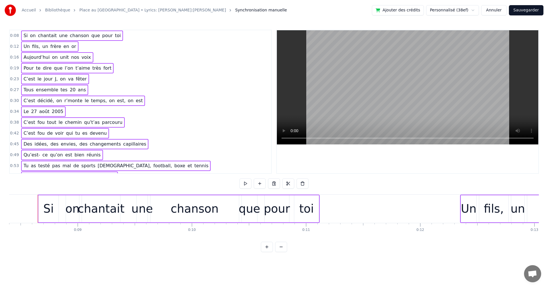
click at [25, 37] on span "Si" at bounding box center [25, 35] width 5 height 7
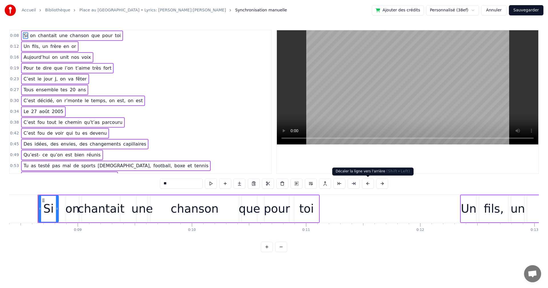
click at [367, 185] on button at bounding box center [368, 183] width 12 height 10
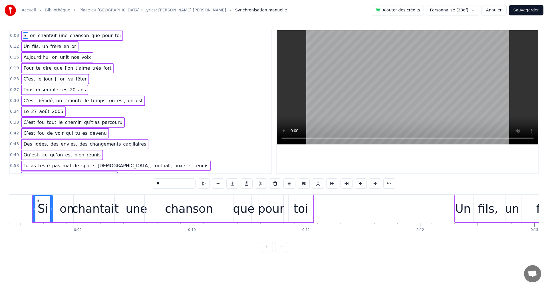
click at [360, 185] on button at bounding box center [361, 183] width 12 height 10
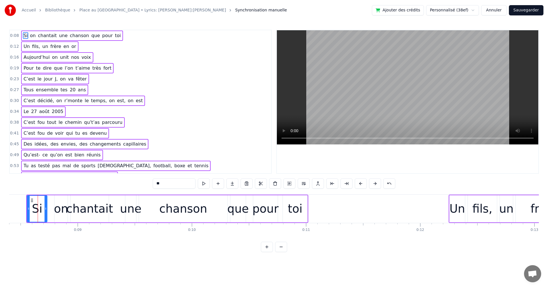
click at [360, 185] on button at bounding box center [361, 183] width 12 height 10
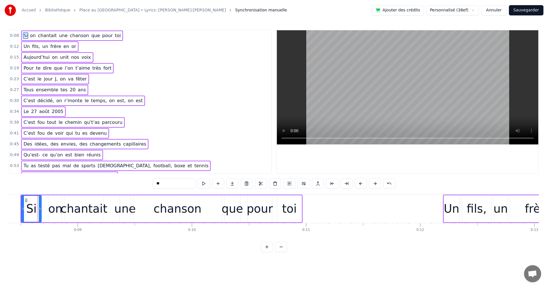
click at [523, 9] on button "Sauvegarder" at bounding box center [526, 10] width 35 height 10
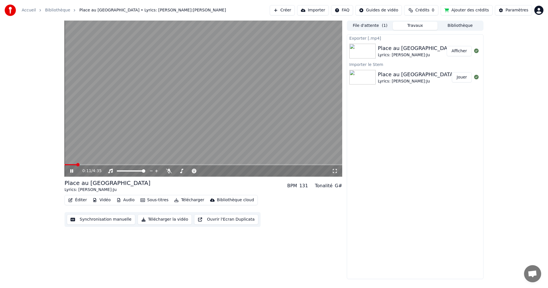
click at [72, 171] on icon at bounding box center [75, 171] width 13 height 5
click at [76, 199] on button "Éditer" at bounding box center [77, 200] width 23 height 8
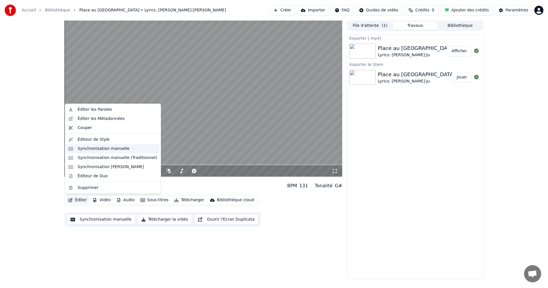
click at [91, 150] on div "Synchronisation manuelle" at bounding box center [104, 149] width 52 height 6
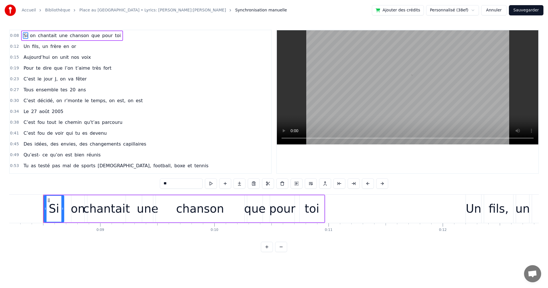
scroll to position [0, 942]
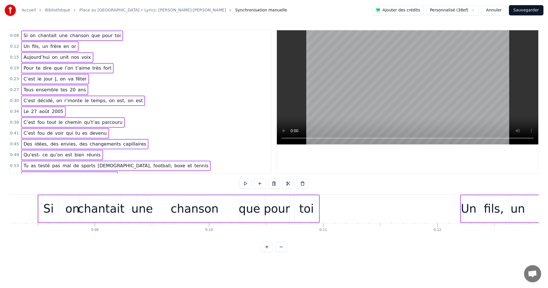
click at [50, 207] on div "Si" at bounding box center [48, 208] width 11 height 17
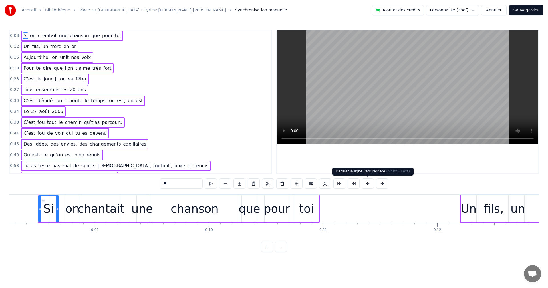
click at [367, 183] on button at bounding box center [368, 183] width 12 height 10
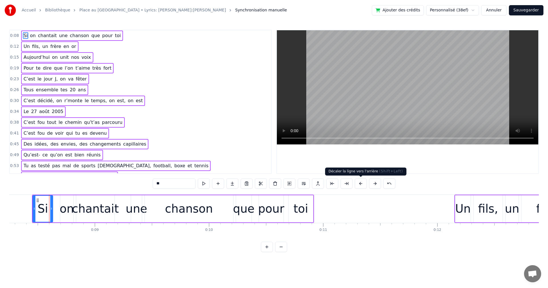
click at [363, 185] on button at bounding box center [361, 183] width 12 height 10
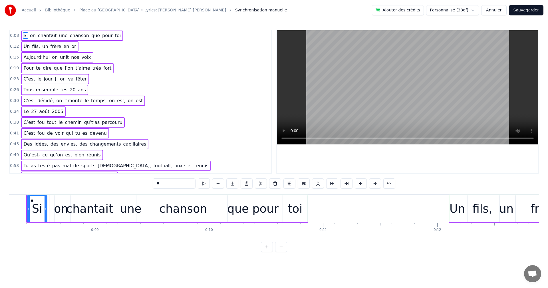
click at [362, 185] on button at bounding box center [361, 183] width 12 height 10
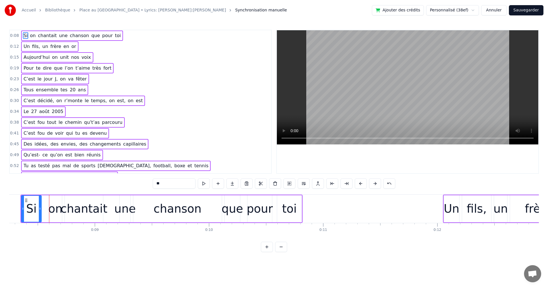
click at [539, 10] on button "Sauvegarder" at bounding box center [526, 10] width 35 height 10
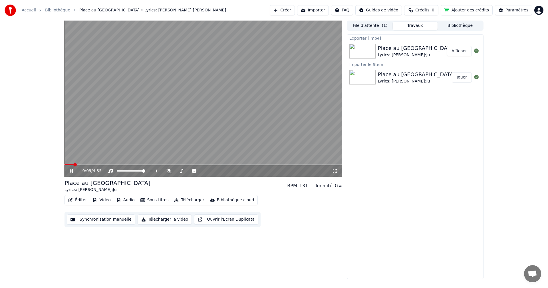
click at [73, 165] on span at bounding box center [74, 164] width 3 height 3
click at [71, 165] on span at bounding box center [68, 164] width 7 height 1
click at [72, 170] on icon at bounding box center [75, 171] width 13 height 5
click at [71, 166] on span at bounding box center [72, 164] width 3 height 3
click at [71, 171] on icon at bounding box center [71, 171] width 3 height 4
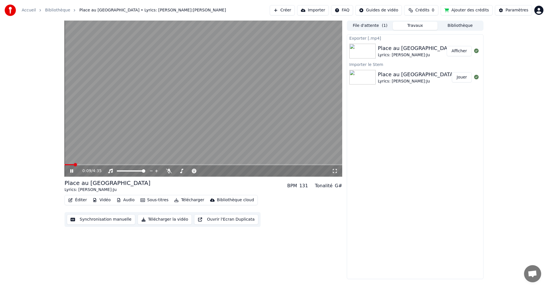
click at [71, 171] on icon at bounding box center [71, 170] width 3 height 3
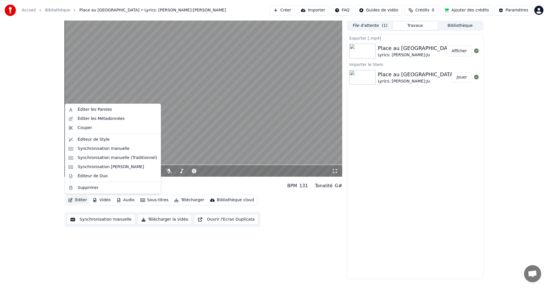
click at [79, 202] on button "Éditer" at bounding box center [77, 200] width 23 height 8
click at [96, 151] on div "Synchronisation manuelle" at bounding box center [104, 149] width 52 height 6
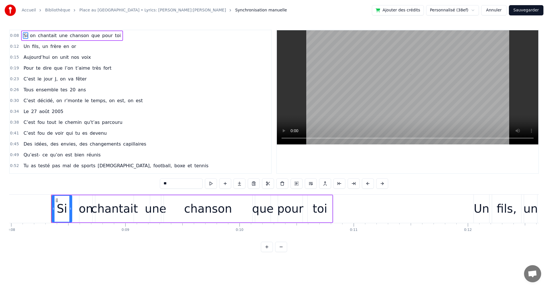
scroll to position [0, 925]
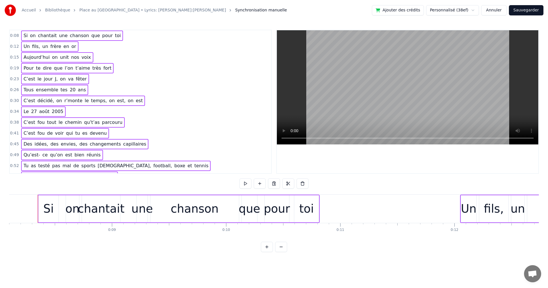
click at [23, 35] on span "Si" at bounding box center [25, 35] width 5 height 7
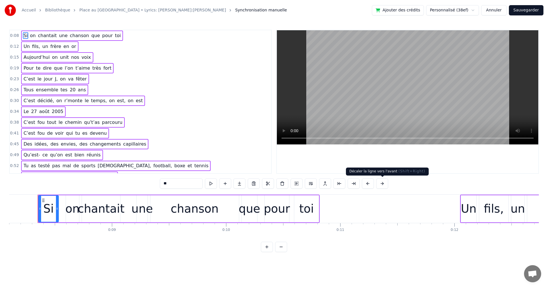
click at [380, 184] on button at bounding box center [382, 183] width 12 height 10
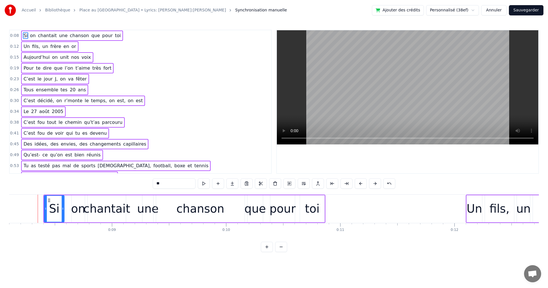
click at [375, 184] on button at bounding box center [375, 183] width 12 height 10
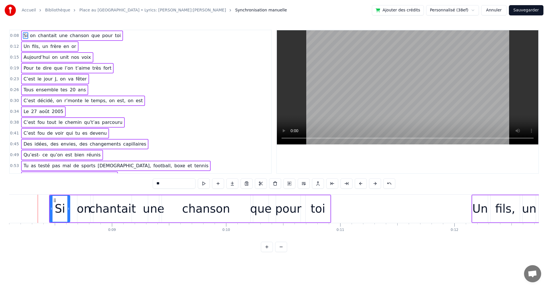
click at [525, 11] on button "Sauvegarder" at bounding box center [526, 10] width 35 height 10
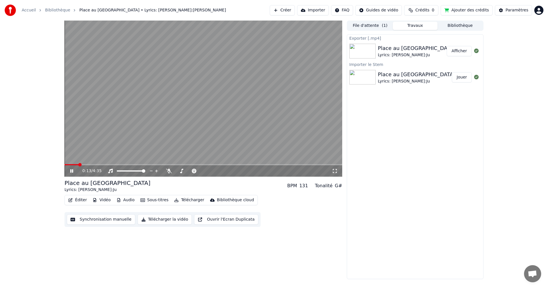
click at [69, 170] on icon at bounding box center [75, 171] width 13 height 5
click at [82, 201] on button "Éditer" at bounding box center [77, 200] width 23 height 8
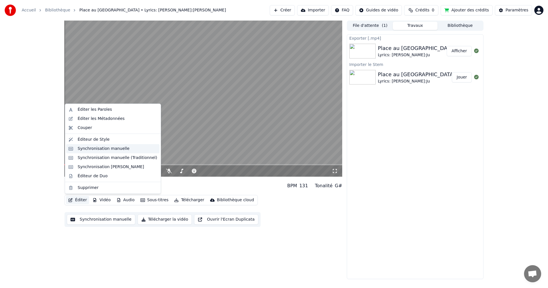
click at [90, 149] on div "Synchronisation manuelle" at bounding box center [104, 149] width 52 height 6
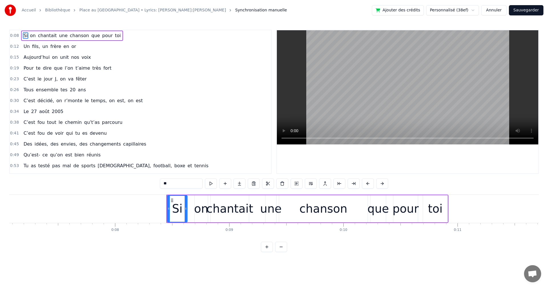
click at [62, 74] on div "C’est le jour J, on va fêter" at bounding box center [55, 79] width 68 height 10
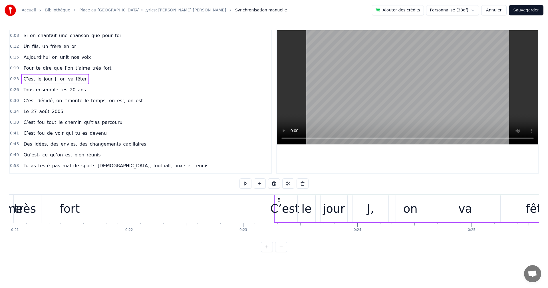
scroll to position [0, 2630]
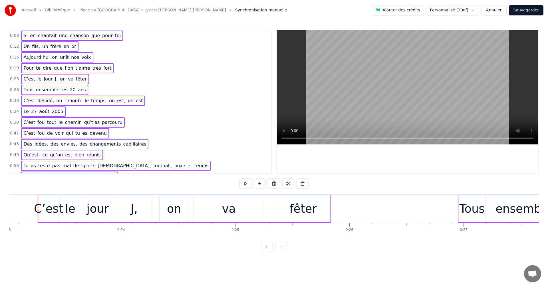
click at [24, 37] on span "Si" at bounding box center [25, 35] width 5 height 7
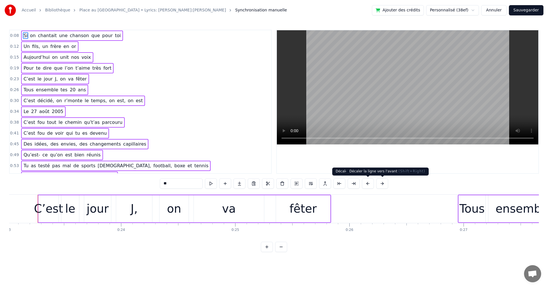
click at [382, 184] on button at bounding box center [382, 183] width 12 height 10
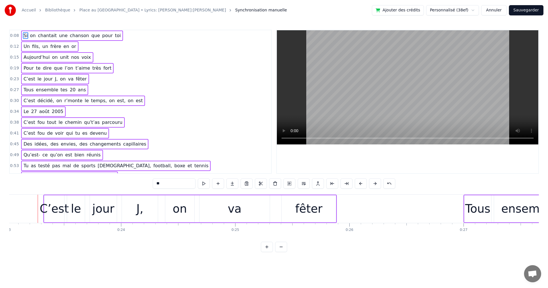
click at [530, 13] on button "Sauvegarder" at bounding box center [526, 10] width 35 height 10
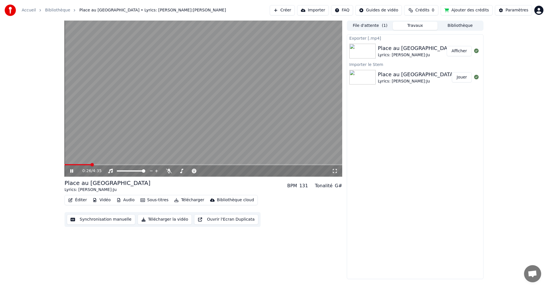
click at [72, 173] on icon at bounding box center [75, 171] width 13 height 5
click at [161, 218] on button "Télécharger la vidéo" at bounding box center [165, 219] width 55 height 10
click at [450, 53] on button "Afficher" at bounding box center [459, 51] width 25 height 10
